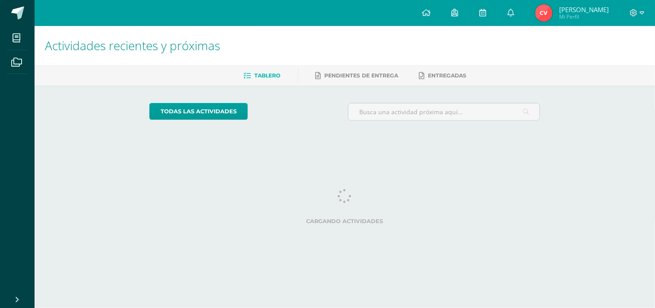
click at [561, 3] on link "Cindy Paola Mi Perfil" at bounding box center [572, 13] width 94 height 26
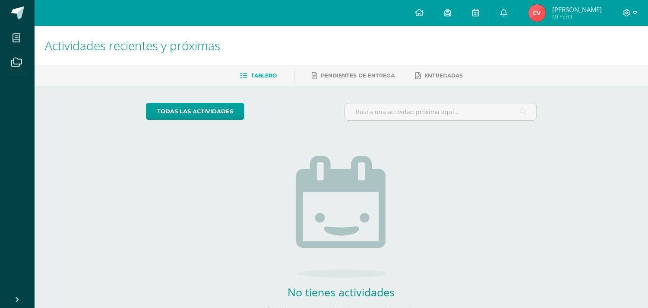
click at [546, 8] on img at bounding box center [537, 12] width 17 height 17
click at [546, 15] on img at bounding box center [537, 12] width 17 height 17
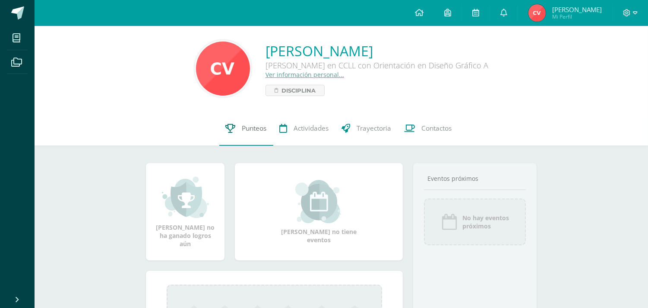
click at [251, 120] on link "Punteos" at bounding box center [246, 128] width 54 height 35
